Goal: Information Seeking & Learning: Check status

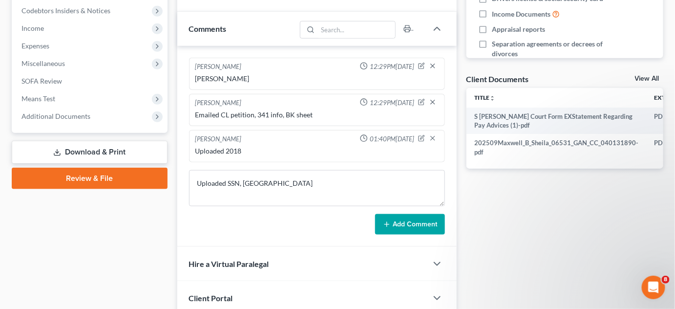
scroll to position [368, 0]
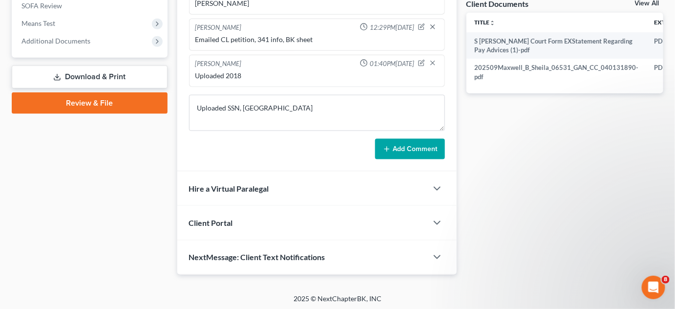
click at [409, 154] on button "Add Comment" at bounding box center [410, 149] width 70 height 21
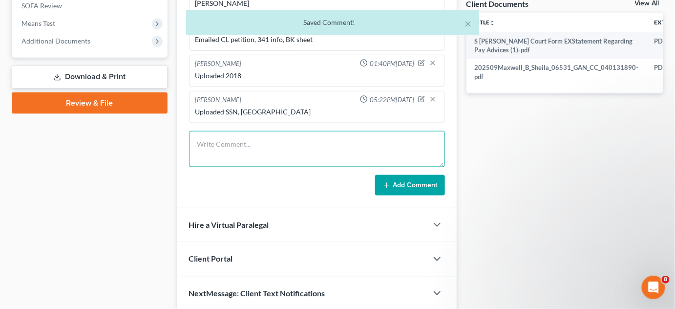
click at [406, 148] on textarea at bounding box center [317, 149] width 256 height 36
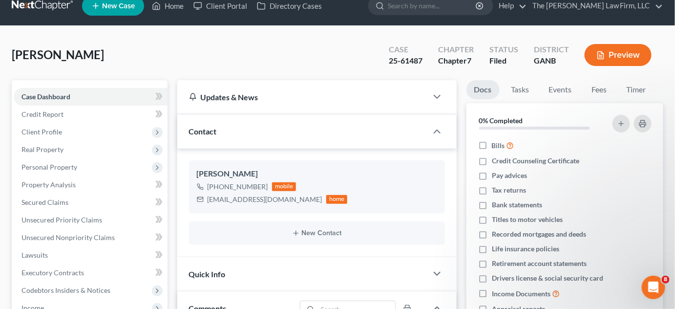
scroll to position [0, 0]
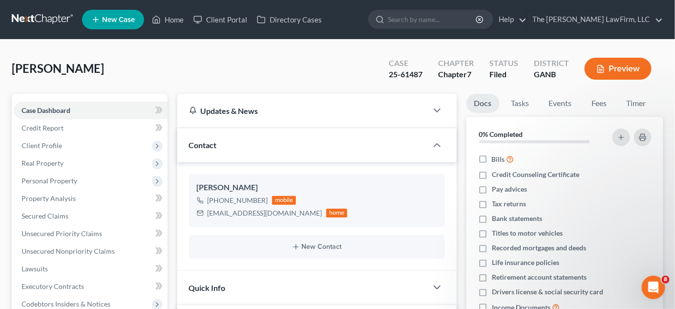
click at [461, 18] on input "search" at bounding box center [432, 19] width 89 height 18
type input "perkins"
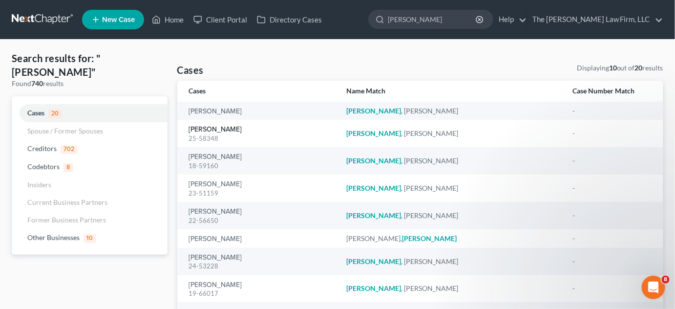
click at [212, 130] on link "[PERSON_NAME]" at bounding box center [215, 129] width 53 height 7
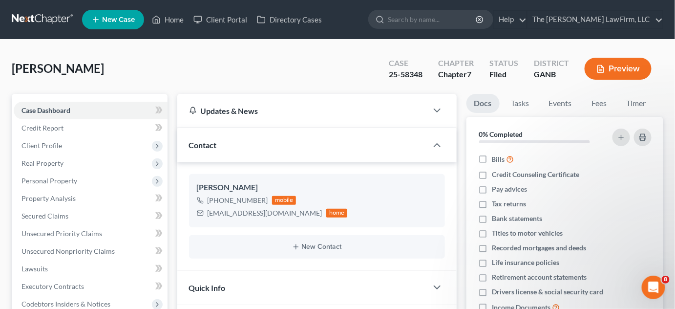
scroll to position [349, 0]
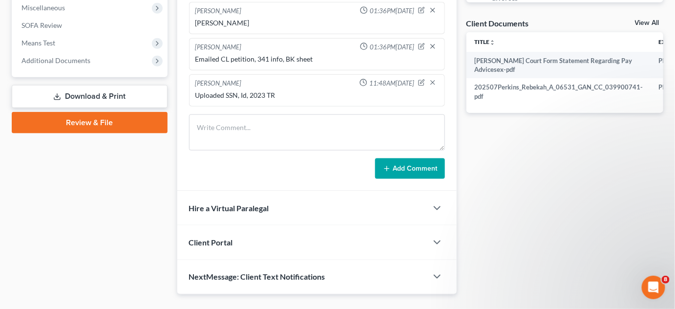
click at [56, 60] on span "Additional Documents" at bounding box center [55, 60] width 69 height 8
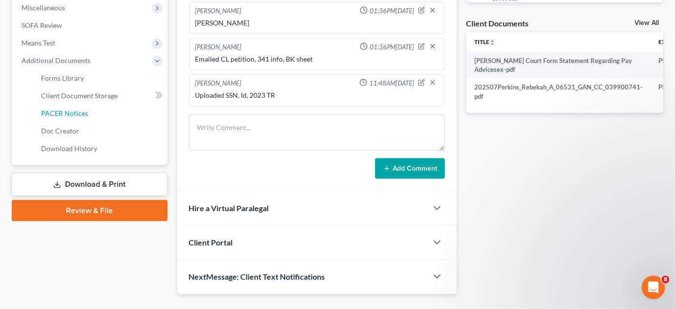
click at [67, 113] on span "PACER Notices" at bounding box center [64, 113] width 47 height 8
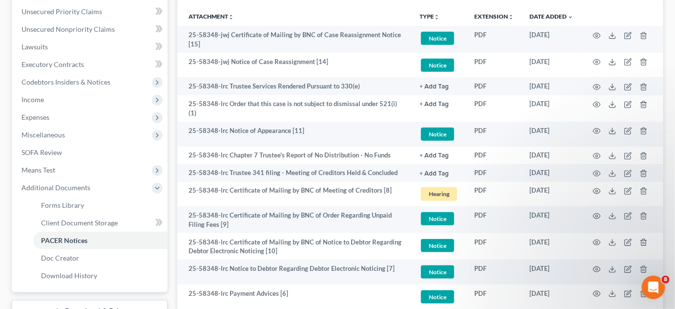
scroll to position [424, 0]
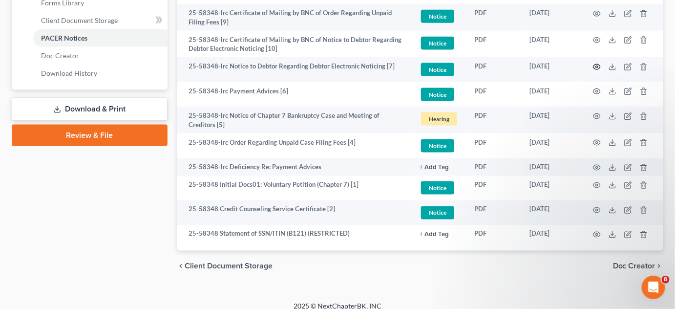
click at [597, 63] on icon "button" at bounding box center [597, 67] width 8 height 8
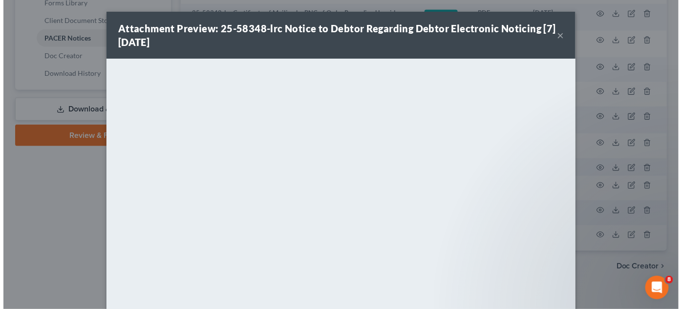
scroll to position [422, 0]
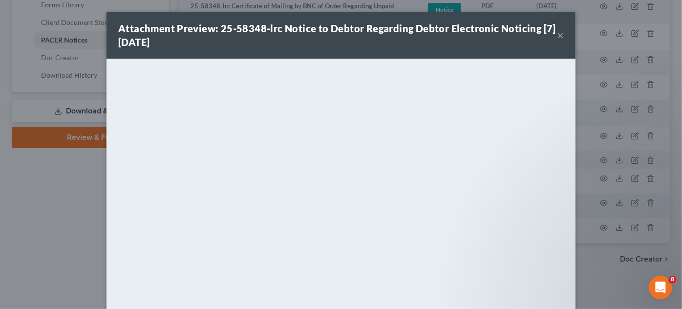
click at [29, 185] on div "Attachment Preview: 25-58348-lrc Notice to Debtor Regarding Debtor Electronic N…" at bounding box center [341, 154] width 682 height 309
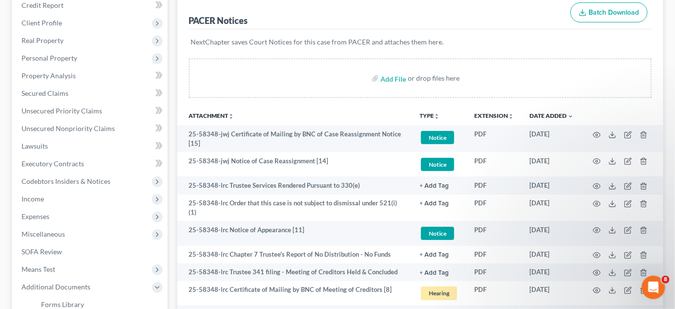
scroll to position [148, 0]
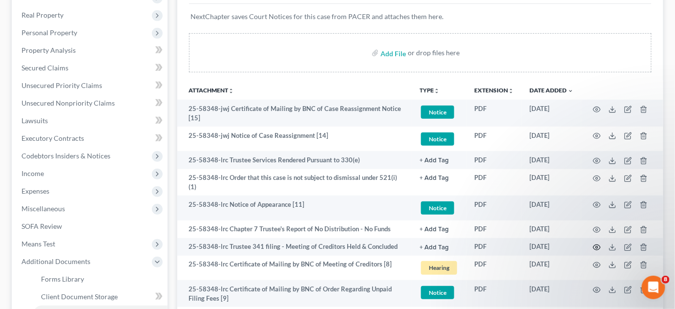
click at [598, 246] on circle "button" at bounding box center [597, 247] width 2 height 2
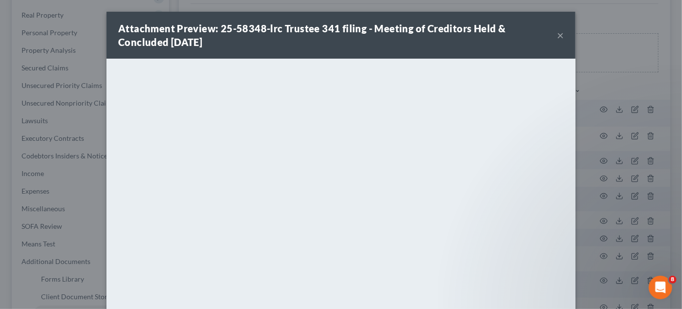
click at [595, 89] on div "Attachment Preview: 25-58348-lrc Trustee 341 filing - Meeting of Creditors Held…" at bounding box center [341, 154] width 682 height 309
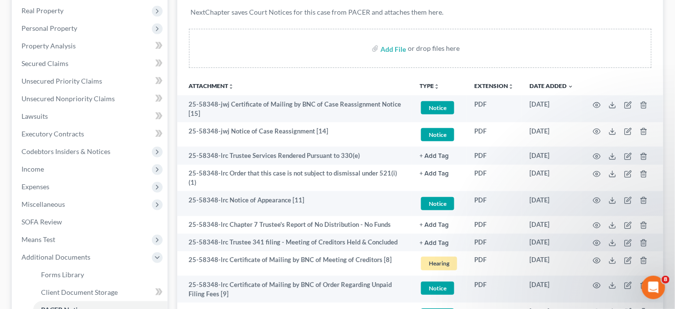
scroll to position [222, 0]
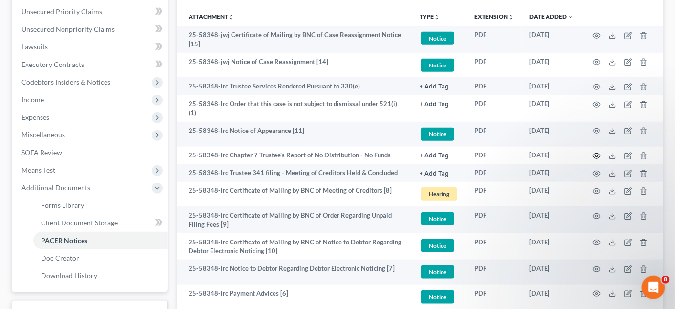
click at [595, 152] on icon "button" at bounding box center [597, 156] width 8 height 8
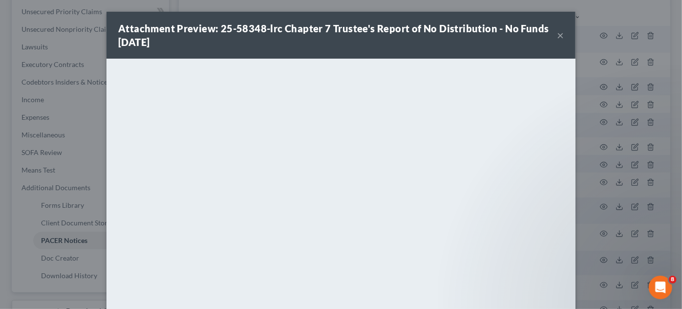
click at [642, 132] on div "Attachment Preview: 25-58348-lrc Chapter 7 Trustee's Report of No Distribution …" at bounding box center [341, 154] width 682 height 309
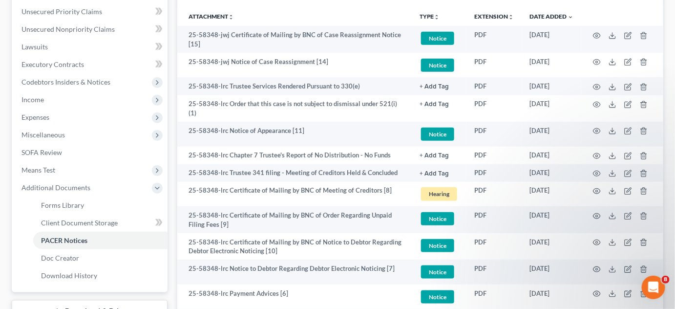
scroll to position [295, 0]
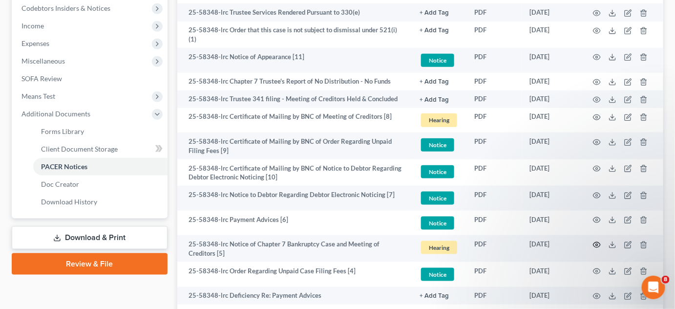
click at [600, 241] on icon "button" at bounding box center [597, 245] width 8 height 8
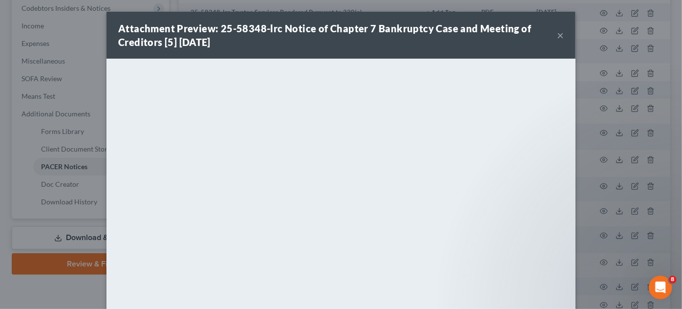
click at [618, 176] on div "Attachment Preview: 25-58348-lrc Notice of Chapter 7 Bankruptcy Case and Meetin…" at bounding box center [341, 154] width 682 height 309
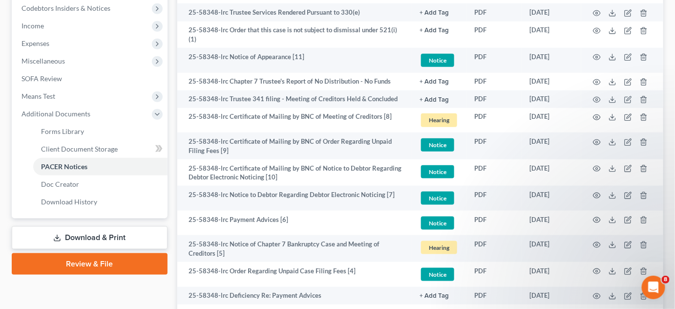
click at [619, 186] on td at bounding box center [622, 198] width 82 height 25
click at [620, 186] on td at bounding box center [622, 198] width 82 height 25
click at [630, 186] on td at bounding box center [622, 198] width 82 height 25
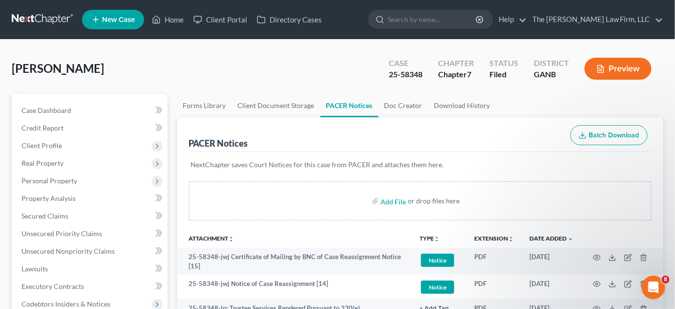
click at [38, 18] on link at bounding box center [43, 20] width 62 height 18
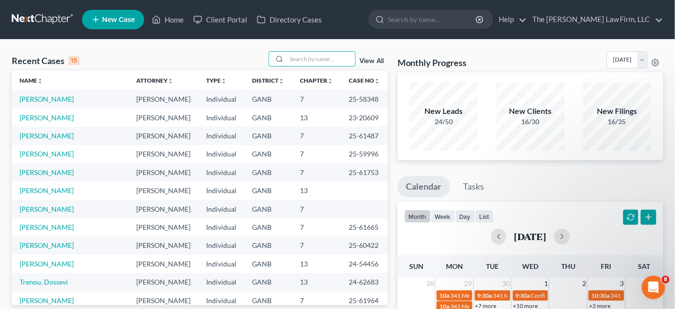
click at [322, 53] on input "search" at bounding box center [321, 59] width 68 height 14
type input "[PERSON_NAME]"
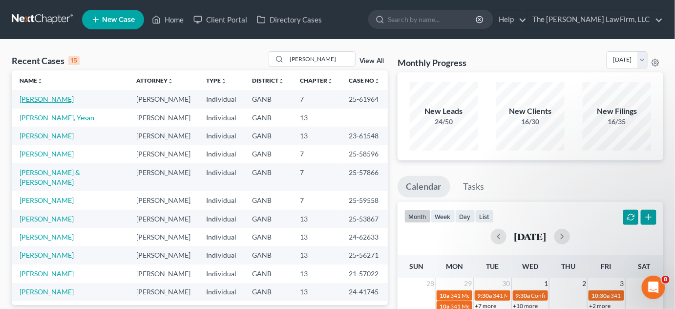
click at [62, 101] on link "[PERSON_NAME]" at bounding box center [47, 99] width 54 height 8
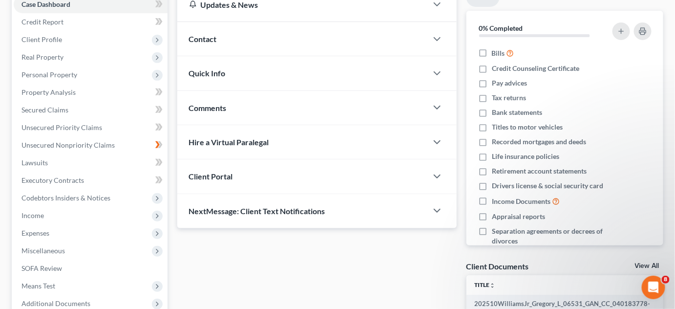
scroll to position [148, 0]
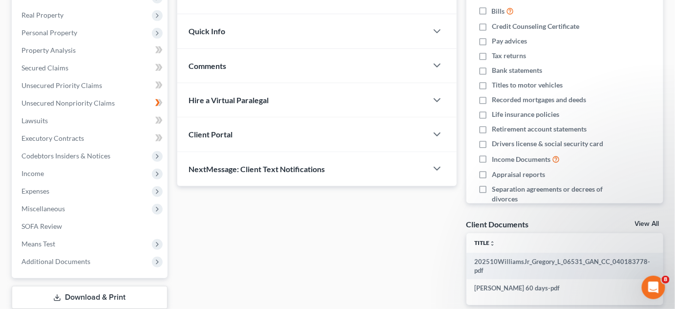
click at [23, 264] on span "Additional Documents" at bounding box center [55, 261] width 69 height 8
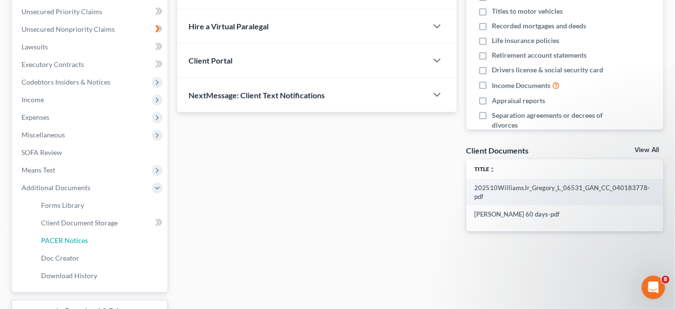
click at [83, 238] on span "PACER Notices" at bounding box center [64, 240] width 47 height 8
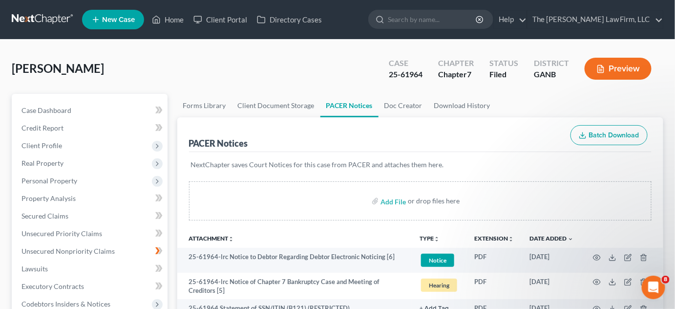
scroll to position [148, 0]
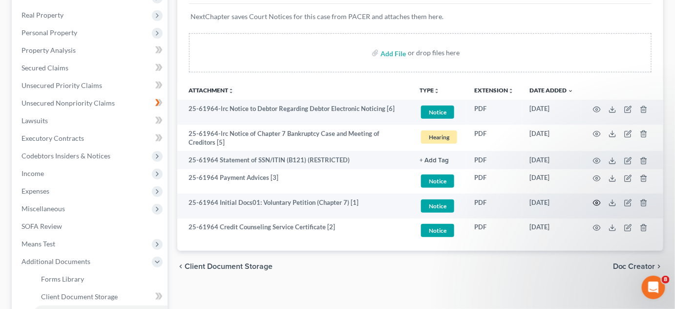
click at [599, 202] on icon "button" at bounding box center [597, 203] width 8 height 8
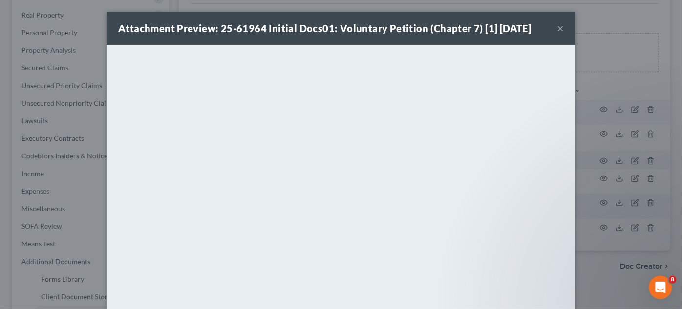
drag, startPoint x: 169, startPoint y: 20, endPoint x: 217, endPoint y: 19, distance: 48.3
click at [169, 20] on div "Attachment Preview: 25-61964 Initial Docs01: Voluntary Petition (Chapter 7) [1]…" at bounding box center [340, 28] width 469 height 33
click at [557, 28] on button "×" at bounding box center [560, 28] width 7 height 12
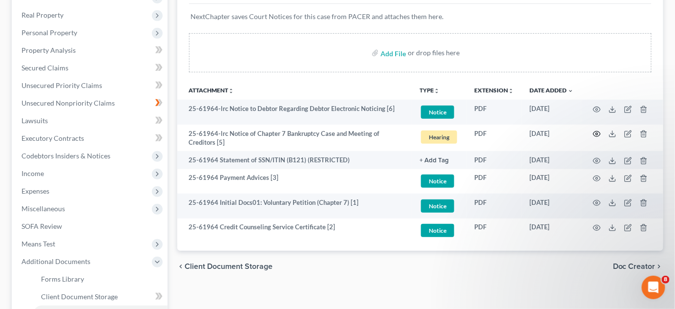
click at [598, 133] on circle "button" at bounding box center [597, 134] width 2 height 2
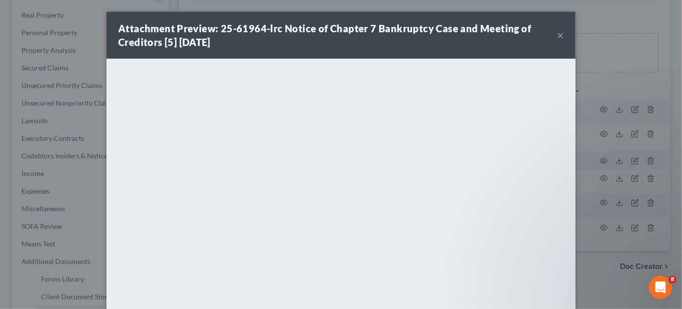
click at [663, 21] on div "Attachment Preview: 25-61964-lrc Notice of Chapter 7 Bankruptcy Case and Meetin…" at bounding box center [341, 154] width 682 height 309
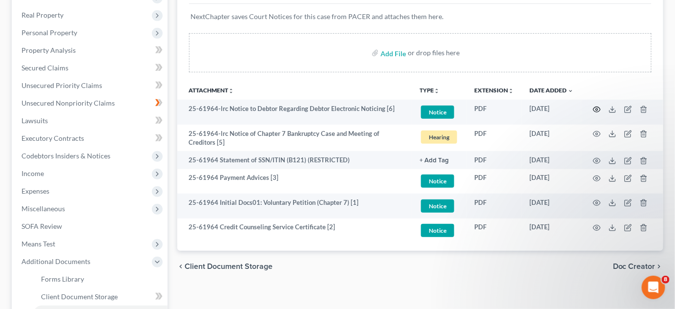
click at [594, 107] on icon "button" at bounding box center [596, 108] width 7 height 5
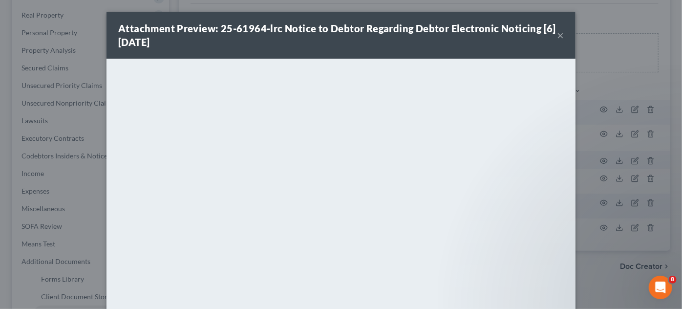
click at [558, 35] on button "×" at bounding box center [560, 35] width 7 height 12
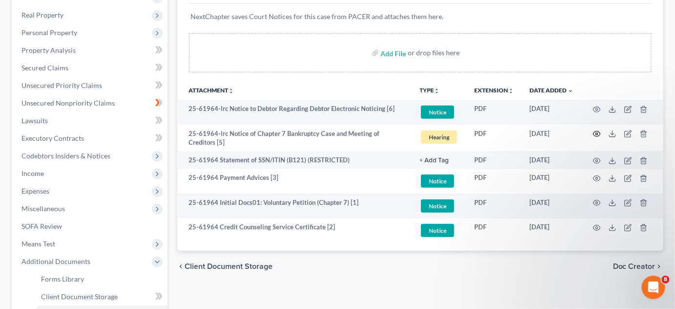
click at [598, 133] on circle "button" at bounding box center [597, 134] width 2 height 2
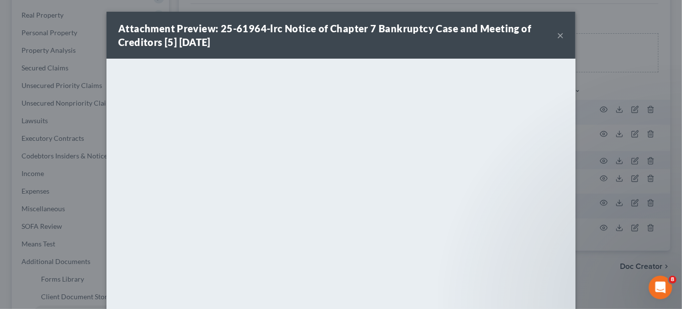
click at [606, 90] on div "Attachment Preview: 25-61964-lrc Notice of Chapter 7 Bankruptcy Case and Meetin…" at bounding box center [341, 154] width 682 height 309
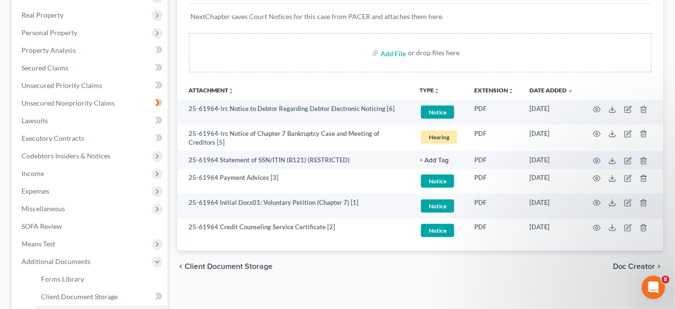
scroll to position [0, 0]
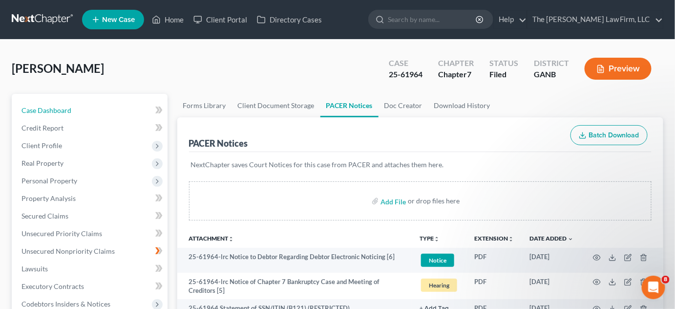
click at [55, 114] on link "Case Dashboard" at bounding box center [91, 111] width 154 height 18
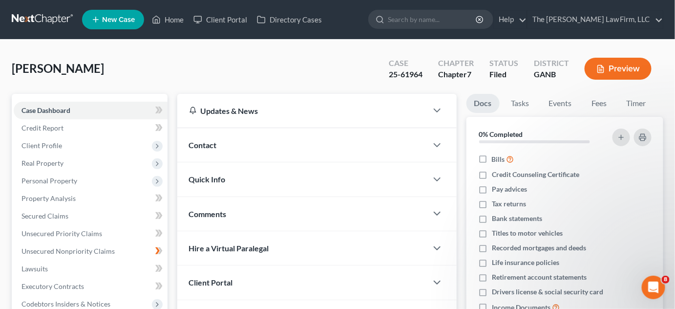
click at [211, 145] on span "Contact" at bounding box center [203, 144] width 28 height 9
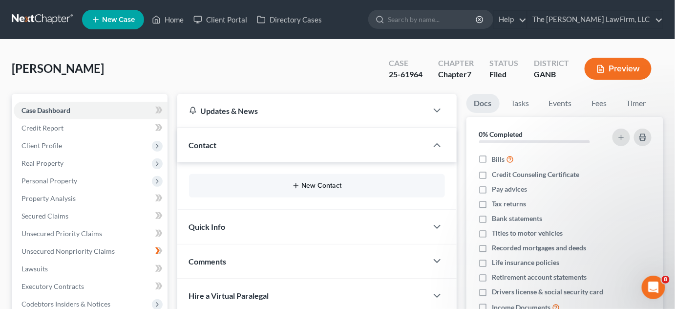
click at [321, 183] on button "New Contact" at bounding box center [317, 186] width 240 height 8
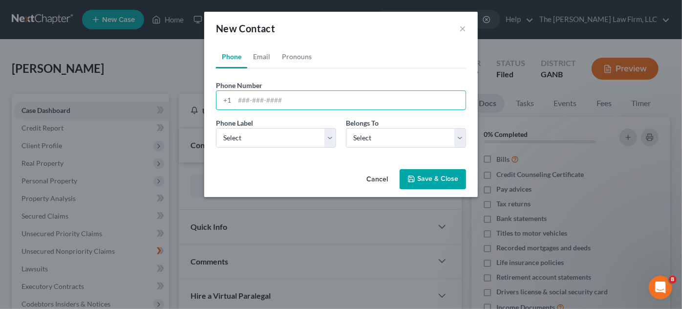
paste input "770) 820-6649‬"
click at [255, 97] on input "770) 820-6649‬" at bounding box center [349, 100] width 231 height 19
type input "[PHONE_NUMBER]‬"
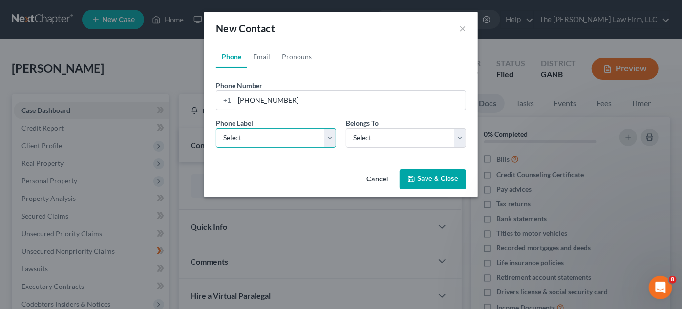
drag, startPoint x: 256, startPoint y: 139, endPoint x: 258, endPoint y: 145, distance: 6.6
click at [255, 139] on select "Select Mobile Home Work Other" at bounding box center [276, 138] width 120 height 20
select select "0"
click at [216, 128] on select "Select Mobile Home Work Other" at bounding box center [276, 138] width 120 height 20
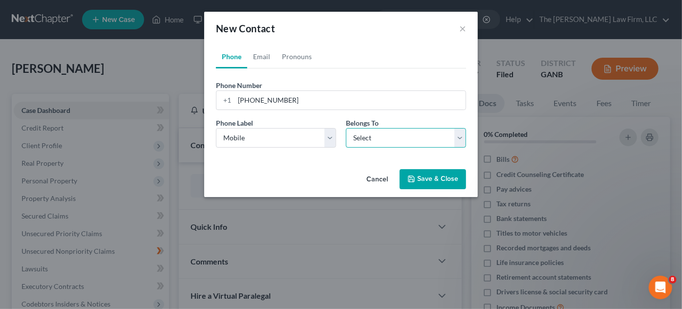
drag, startPoint x: 379, startPoint y: 129, endPoint x: 387, endPoint y: 145, distance: 17.9
click at [378, 128] on select "Select Client Other" at bounding box center [406, 138] width 120 height 20
select select "0"
click at [346, 128] on select "Select Client Other" at bounding box center [406, 138] width 120 height 20
click at [262, 57] on link "Email" at bounding box center [261, 56] width 29 height 23
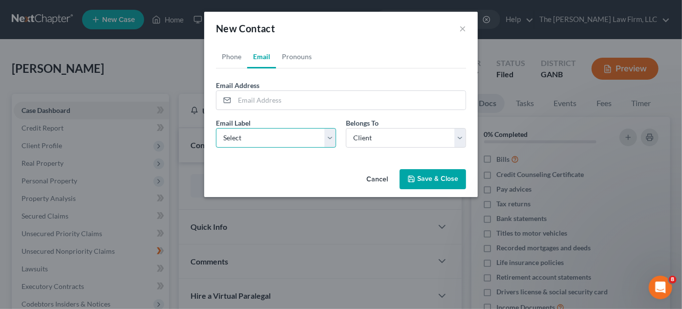
drag, startPoint x: 276, startPoint y: 139, endPoint x: 276, endPoint y: 145, distance: 6.4
click at [276, 139] on select "Select Home Work Other" at bounding box center [276, 138] width 120 height 20
select select "0"
click at [216, 128] on select "Select Home Work Other" at bounding box center [276, 138] width 120 height 20
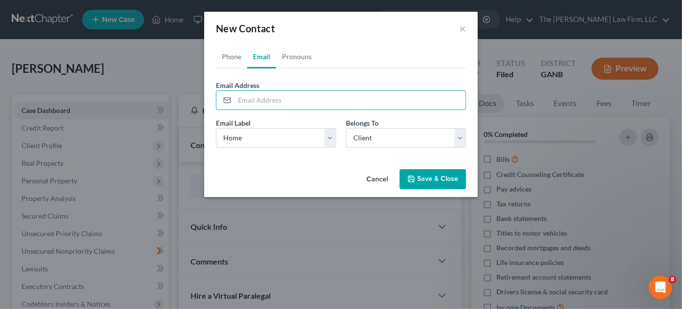
paste input "[EMAIL_ADDRESS][DOMAIN_NAME]"
type input "[EMAIL_ADDRESS][DOMAIN_NAME]"
click at [416, 180] on button "Save & Close" at bounding box center [432, 179] width 66 height 21
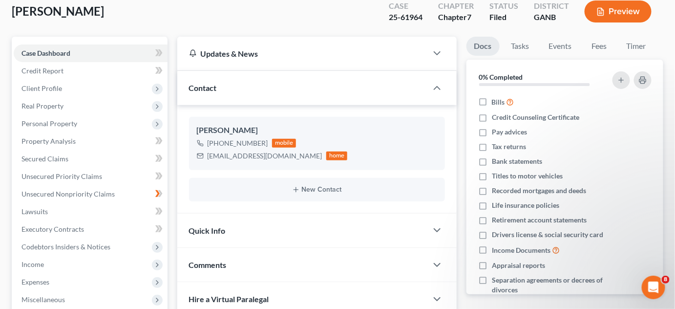
scroll to position [74, 0]
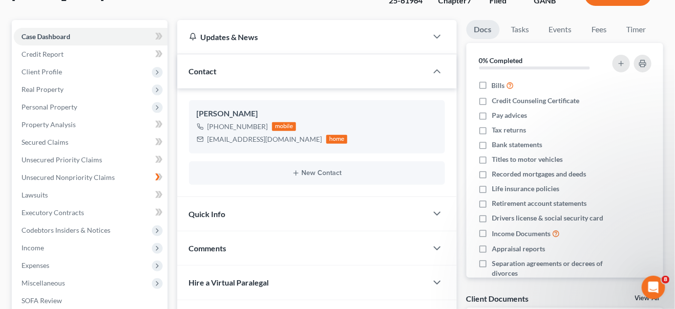
click at [206, 249] on span "Comments" at bounding box center [208, 247] width 38 height 9
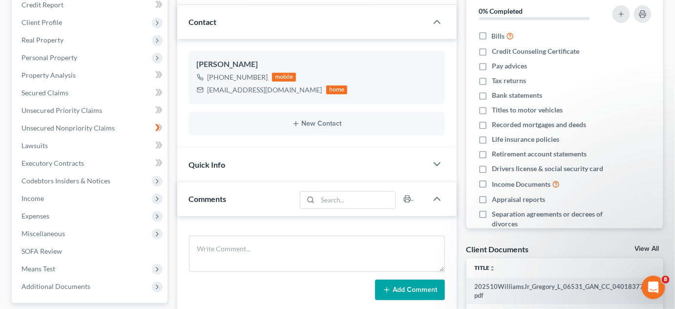
scroll to position [148, 0]
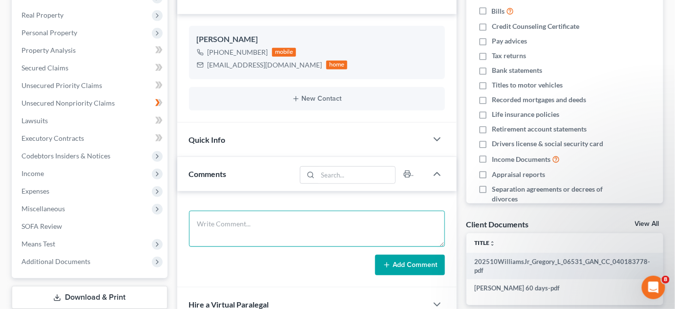
drag, startPoint x: 246, startPoint y: 228, endPoint x: 231, endPoint y: 198, distance: 33.6
click at [246, 223] on textarea at bounding box center [317, 228] width 256 height 36
type textarea "[PERSON_NAME]"
click at [394, 270] on button "Add Comment" at bounding box center [410, 264] width 70 height 21
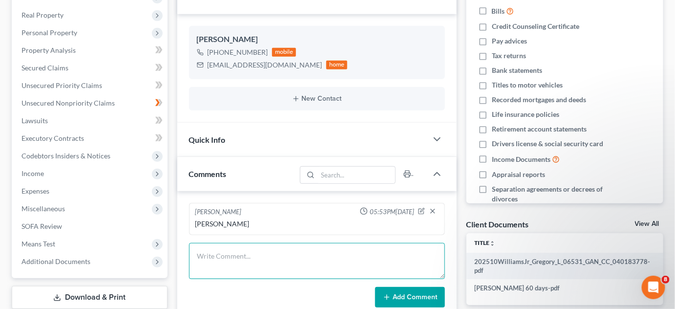
click at [391, 257] on textarea at bounding box center [317, 261] width 256 height 36
type textarea "Emailed CL petition, 341 info BK sheet"
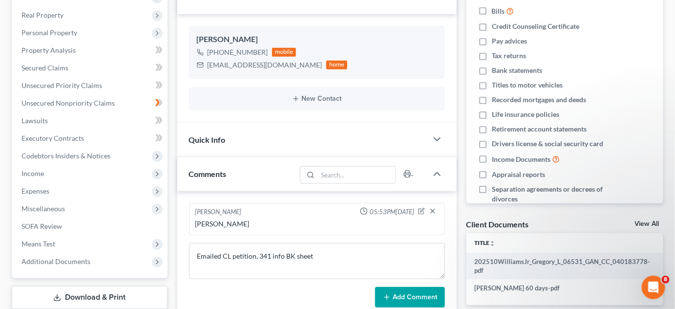
click at [413, 299] on button "Add Comment" at bounding box center [410, 297] width 70 height 21
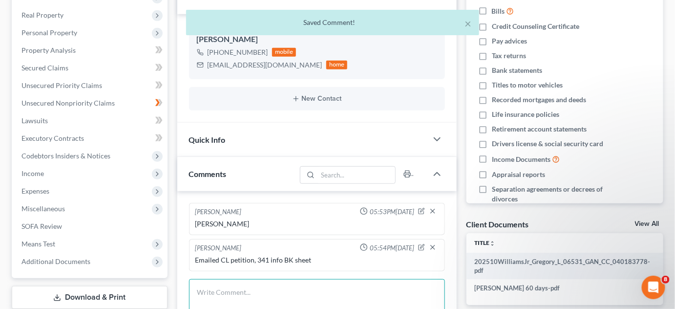
click at [308, 291] on textarea at bounding box center [317, 297] width 256 height 36
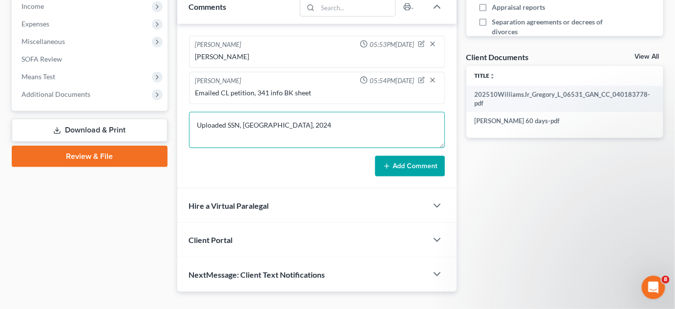
scroll to position [332, 0]
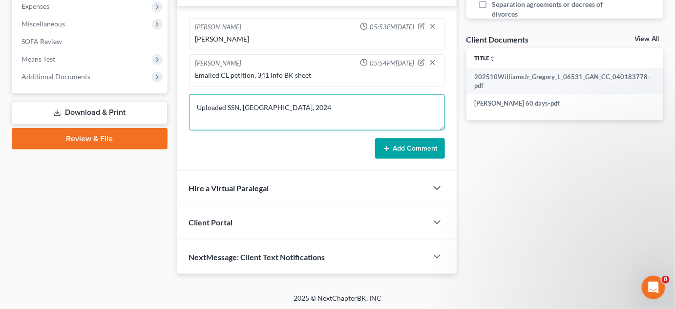
type textarea "Uploaded SSN, [GEOGRAPHIC_DATA], 2024"
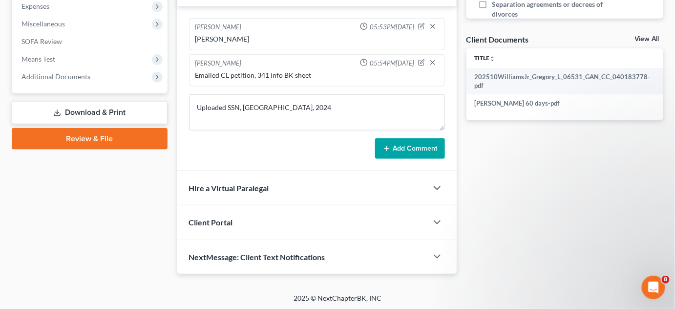
click at [419, 144] on button "Add Comment" at bounding box center [410, 148] width 70 height 21
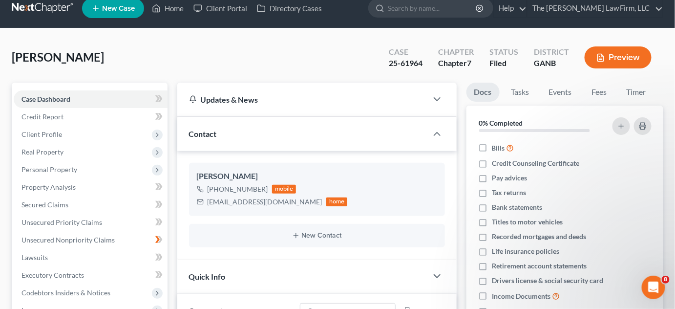
scroll to position [0, 0]
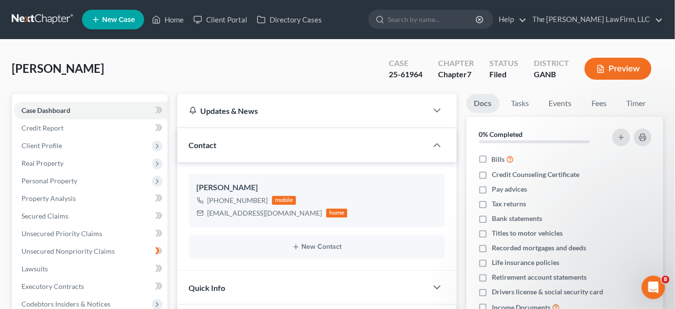
click at [427, 17] on input "search" at bounding box center [432, 19] width 89 height 18
type input "[PERSON_NAME]"
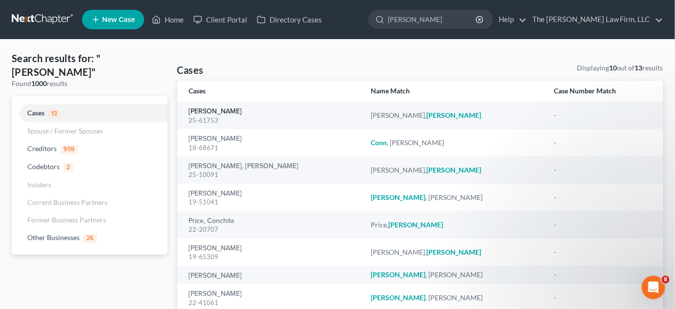
click at [215, 111] on link "[PERSON_NAME]" at bounding box center [215, 111] width 53 height 7
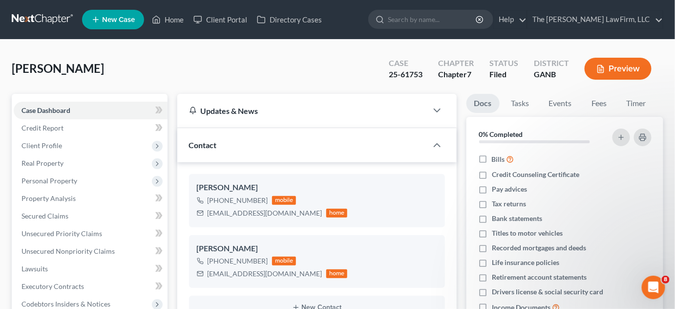
click at [42, 144] on span "Client Profile" at bounding box center [41, 145] width 41 height 8
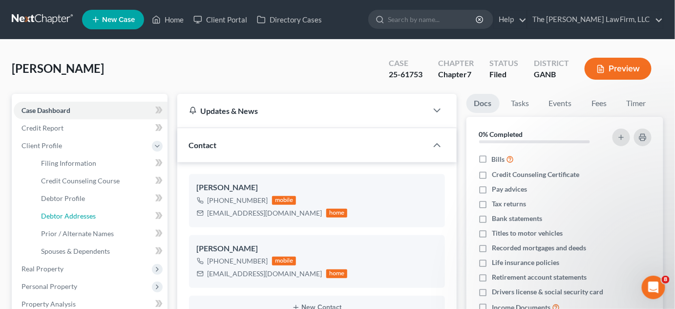
click at [75, 216] on span "Debtor Addresses" at bounding box center [68, 215] width 55 height 8
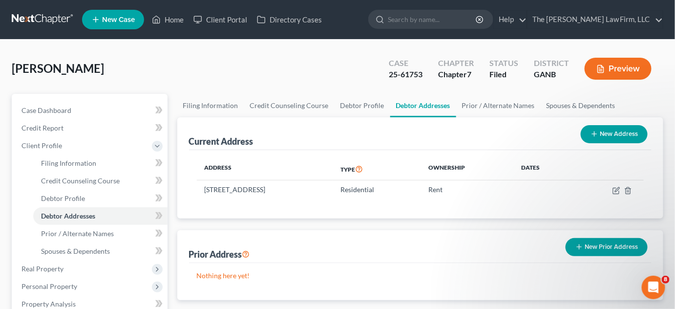
drag, startPoint x: 259, startPoint y: 188, endPoint x: 206, endPoint y: 187, distance: 53.7
click at [206, 187] on td "[STREET_ADDRESS]" at bounding box center [265, 189] width 136 height 19
copy td "[STREET_ADDRESS]"
click at [476, 18] on input "search" at bounding box center [432, 19] width 89 height 18
type input "[PERSON_NAME]"
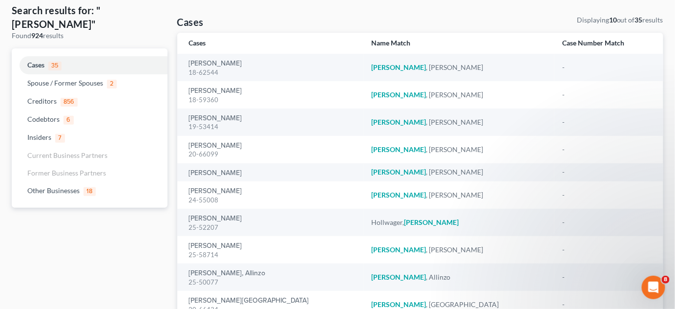
scroll to position [74, 0]
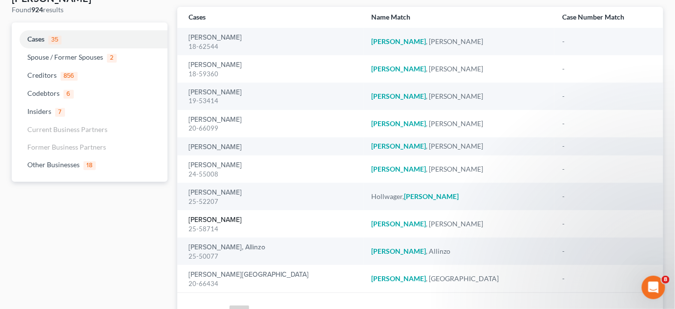
click at [204, 222] on link "[PERSON_NAME]" at bounding box center [215, 219] width 53 height 7
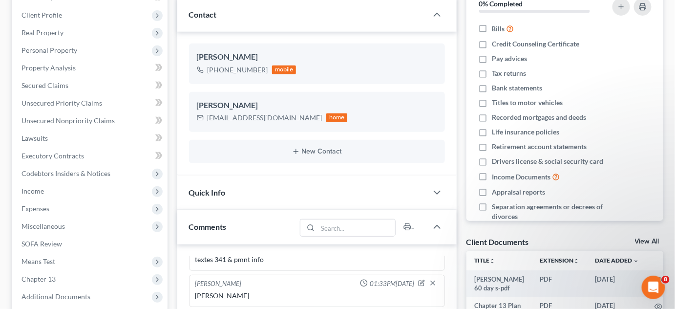
scroll to position [148, 0]
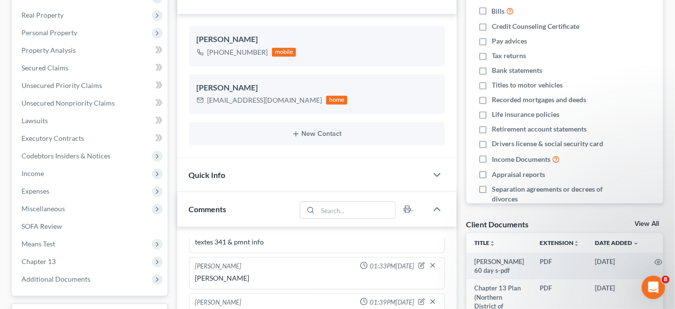
click at [89, 274] on span "Additional Documents" at bounding box center [91, 279] width 154 height 18
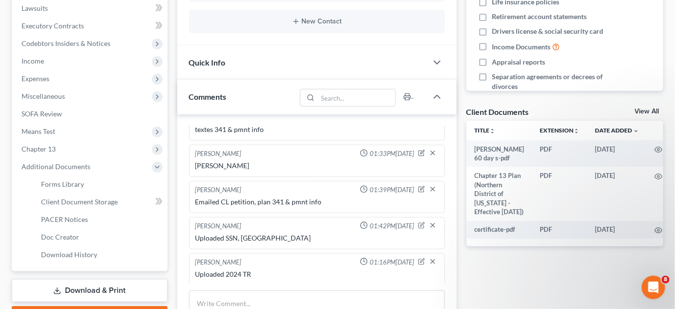
scroll to position [295, 0]
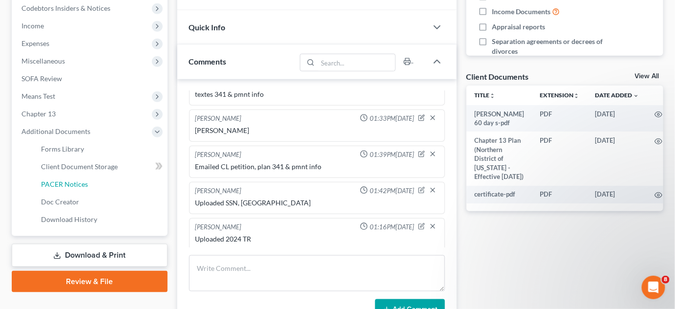
click at [69, 180] on span "PACER Notices" at bounding box center [64, 184] width 47 height 8
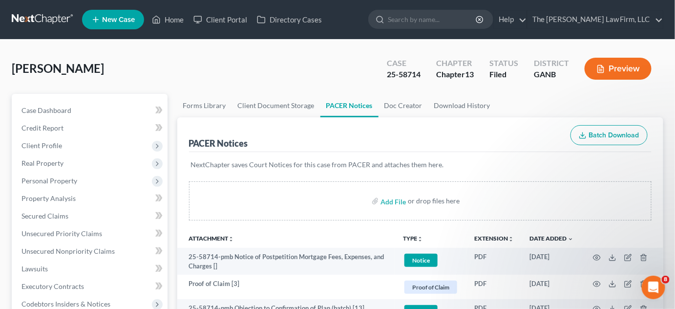
scroll to position [74, 0]
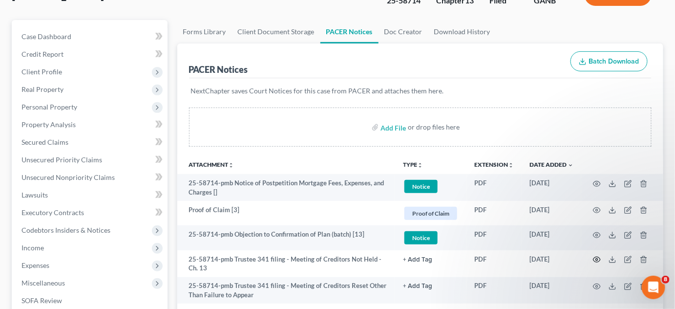
click at [597, 257] on icon "button" at bounding box center [596, 259] width 7 height 5
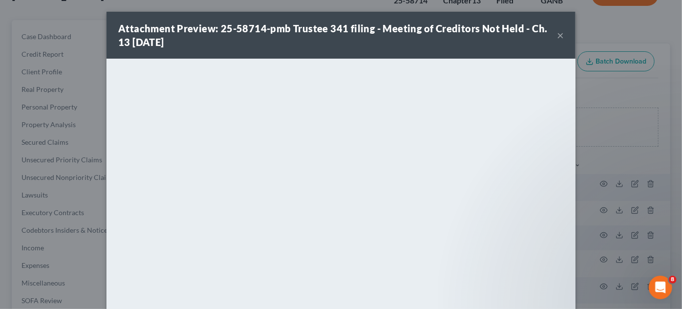
click at [601, 28] on div "Attachment Preview: 25-58714-pmb Trustee 341 filing - Meeting of Creditors Not …" at bounding box center [341, 154] width 682 height 309
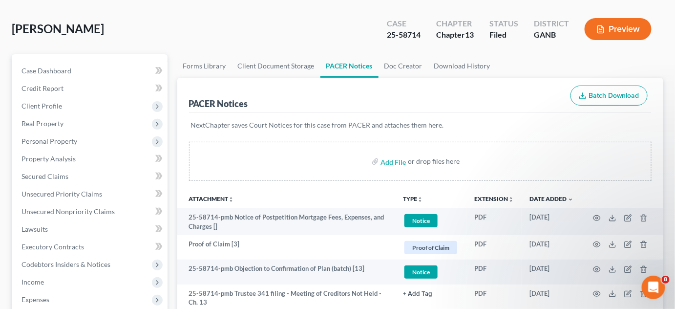
scroll to position [0, 0]
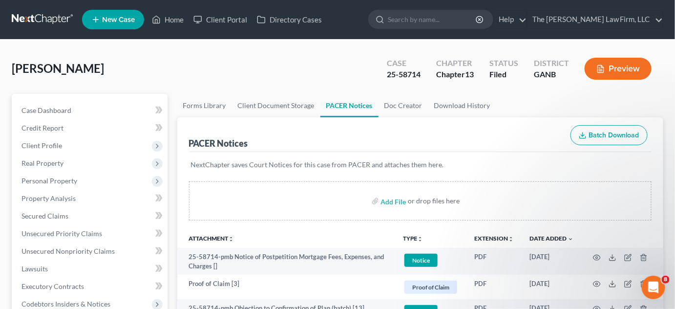
click at [469, 15] on input "search" at bounding box center [432, 19] width 89 height 18
type input "[PERSON_NAME]"
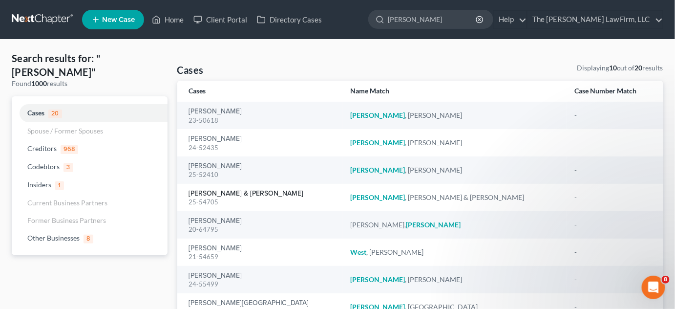
click at [242, 193] on link "[PERSON_NAME] & [PERSON_NAME]" at bounding box center [246, 193] width 115 height 7
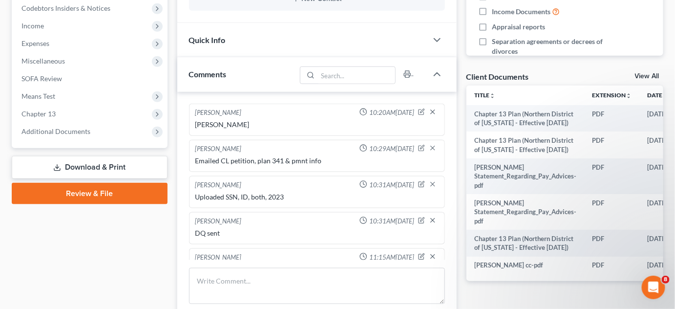
scroll to position [90, 0]
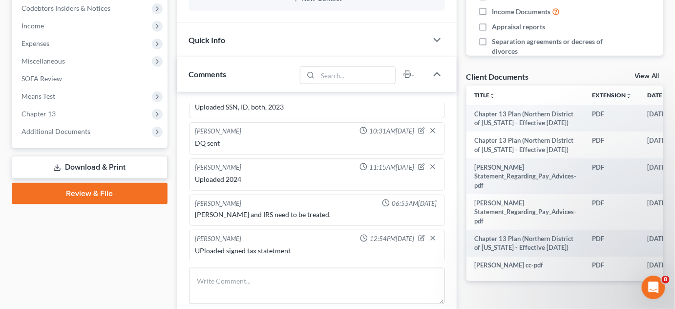
click at [69, 134] on span "Additional Documents" at bounding box center [55, 131] width 69 height 8
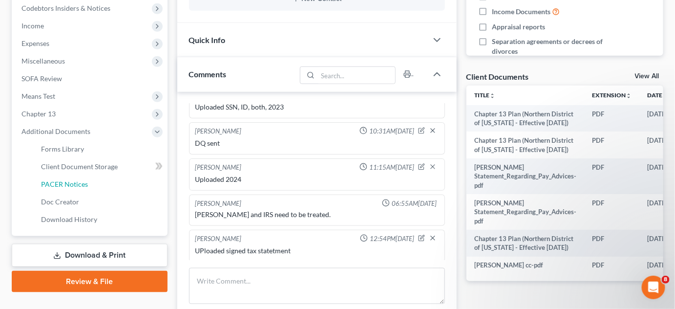
click at [78, 187] on link "PACER Notices" at bounding box center [100, 184] width 134 height 18
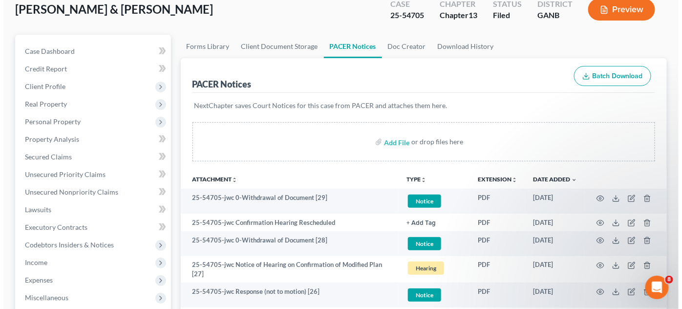
scroll to position [74, 0]
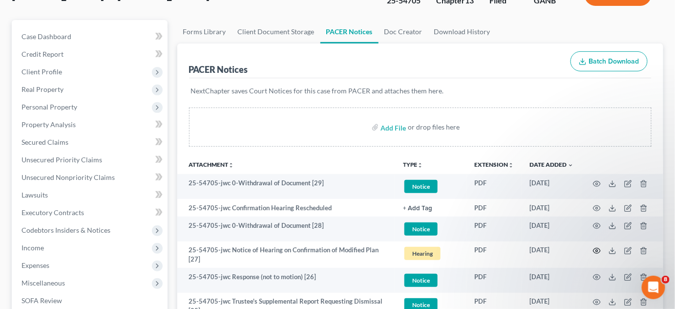
click at [597, 250] on circle "button" at bounding box center [597, 250] width 2 height 2
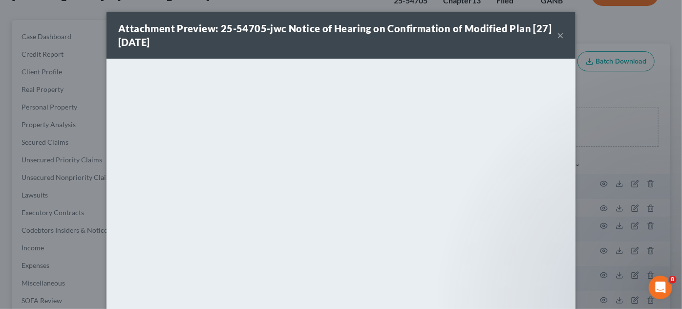
click at [623, 159] on div "Attachment Preview: 25-54705-jwc Notice of Hearing on Confirmation of Modified …" at bounding box center [341, 154] width 682 height 309
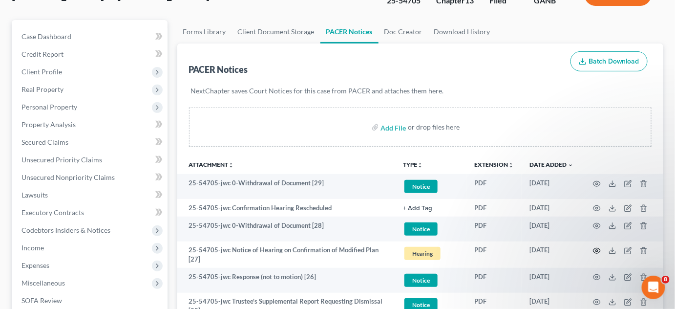
click at [597, 248] on icon "button" at bounding box center [597, 251] width 8 height 8
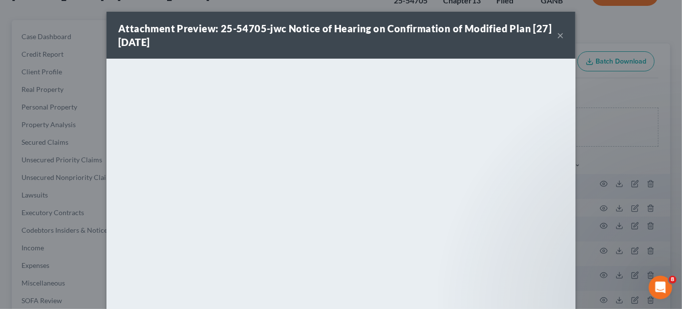
click at [635, 103] on div "Attachment Preview: 25-54705-jwc Notice of Hearing on Confirmation of Modified …" at bounding box center [341, 154] width 682 height 309
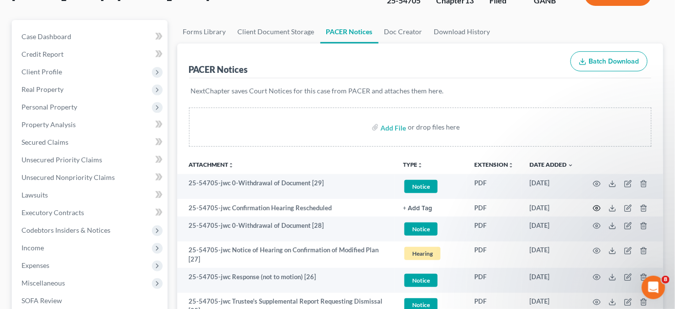
click at [599, 206] on icon "button" at bounding box center [597, 208] width 8 height 8
